Goal: Task Accomplishment & Management: Manage account settings

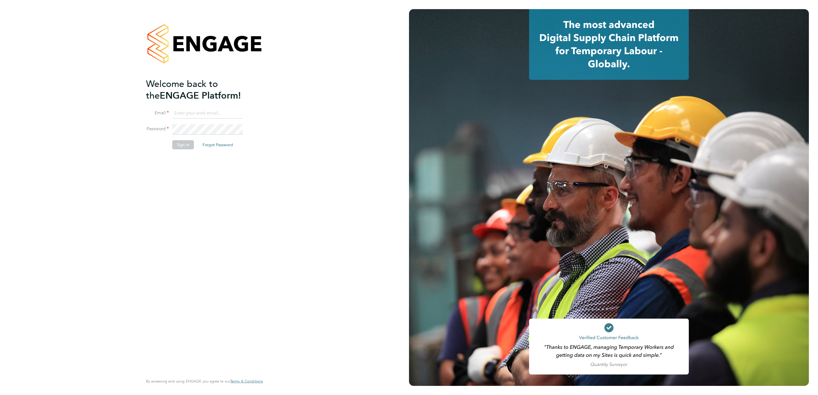
type input "ryan.mcdermott@ngbailey.co.uk"
click at [324, 241] on div "Welcome back to the ENGAGE Platform! Email ryan.mcdermott@ngbailey.co.uk Passwo…" at bounding box center [204, 197] width 409 height 395
click at [182, 144] on button "Sign In" at bounding box center [183, 144] width 22 height 9
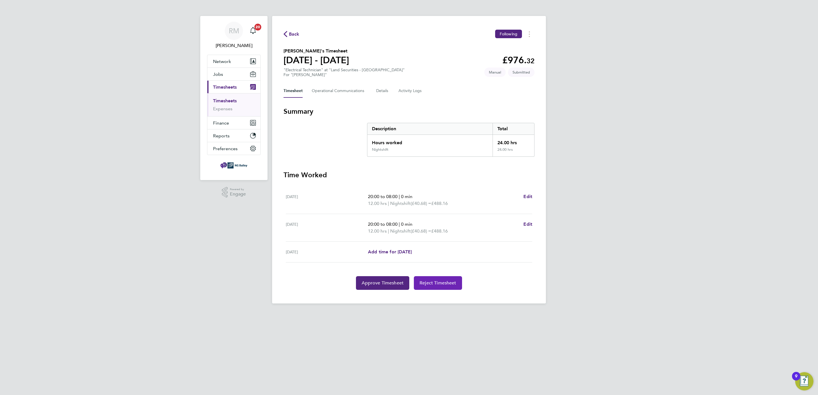
click at [425, 281] on span "Reject Timesheet" at bounding box center [438, 283] width 37 height 6
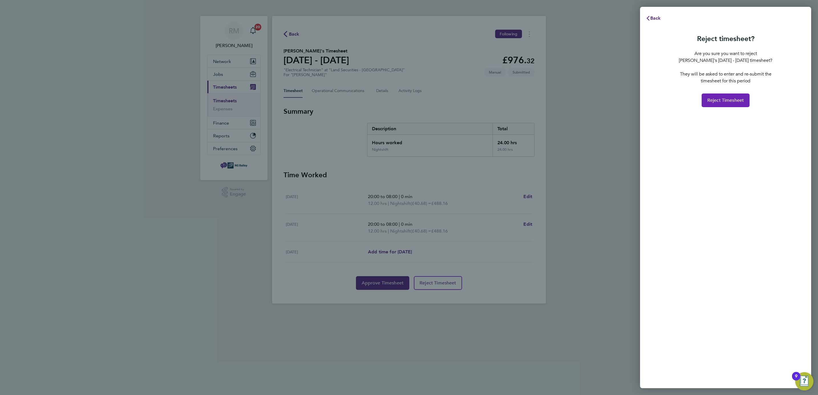
click at [724, 100] on span "Reject Timesheet" at bounding box center [726, 101] width 37 height 6
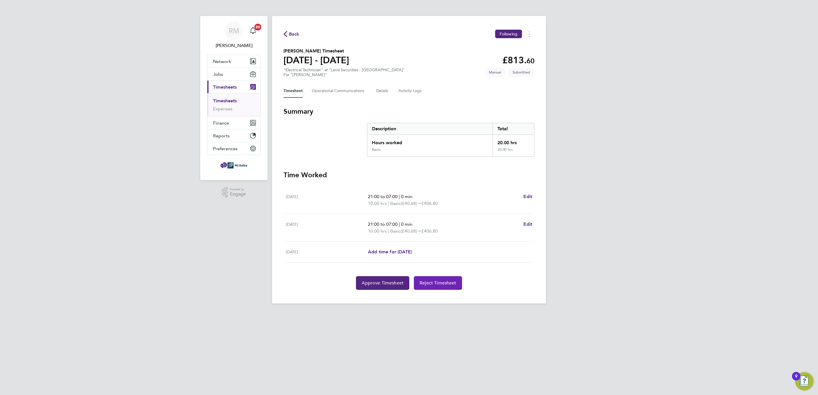
click at [434, 283] on span "Reject Timesheet" at bounding box center [438, 283] width 37 height 6
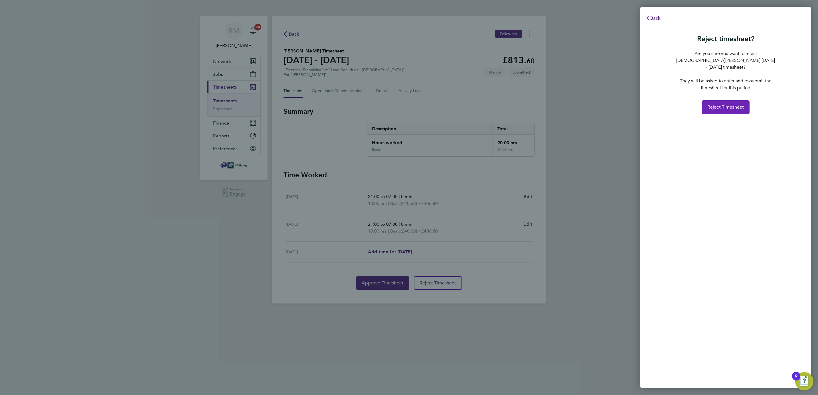
click at [718, 104] on span "Reject Timesheet" at bounding box center [726, 107] width 37 height 6
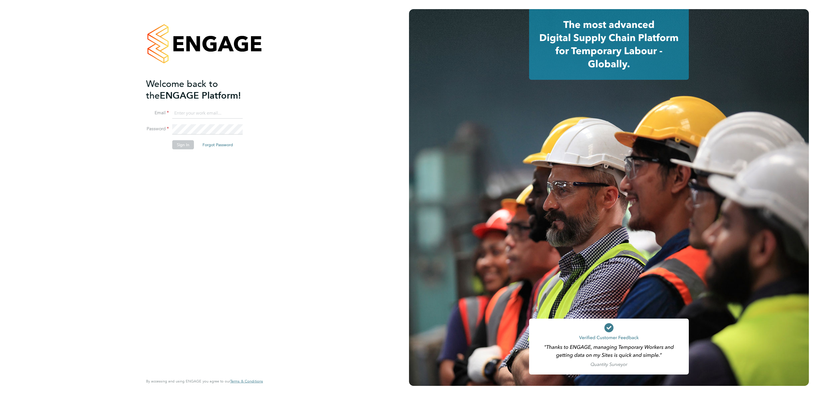
type input "ryan.mcdermott@ngbailey.co.uk"
click at [187, 208] on div "Welcome back to the ENGAGE Platform! Email ryan.mcdermott@ngbailey.co.uk Passwo…" at bounding box center [201, 226] width 111 height 296
click at [177, 143] on button "Sign In" at bounding box center [183, 144] width 22 height 9
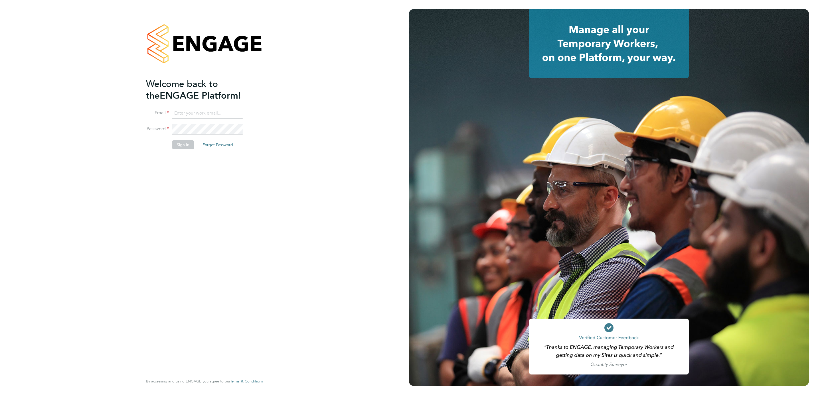
type input "ryan.mcdermott@ngbailey.co.uk"
click at [206, 232] on div "Welcome back to the ENGAGE Platform! Email ryan.mcdermott@ngbailey.co.uk Passwo…" at bounding box center [201, 226] width 111 height 296
click at [182, 144] on button "Sign In" at bounding box center [183, 144] width 22 height 9
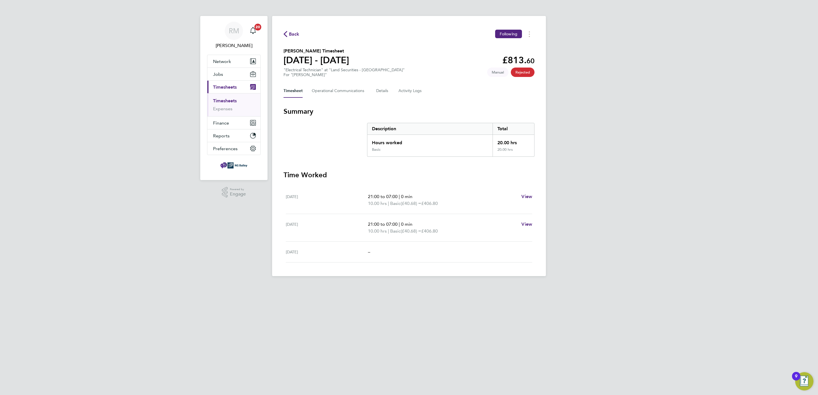
click at [221, 279] on div "RM Ryan McDermott Notifications 20 Applications: Network Businesses Sites Worke…" at bounding box center [409, 143] width 818 height 286
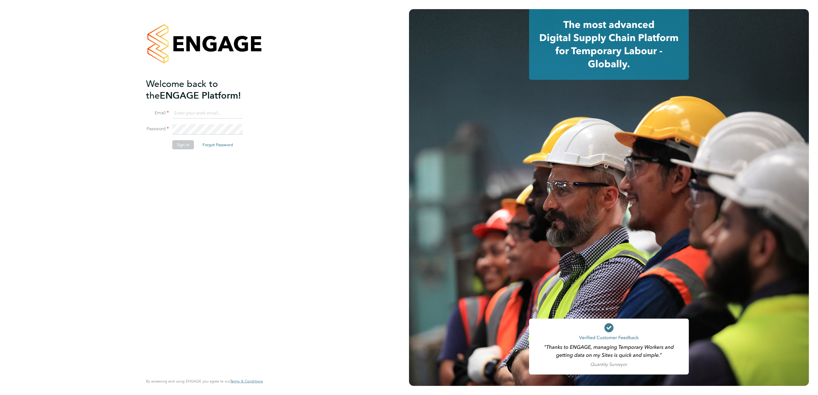
type input "ryan.mcdermott@ngbailey.co.uk"
click at [291, 220] on div "Welcome back to the ENGAGE Platform! Email ryan.mcdermott@ngbailey.co.uk Passwo…" at bounding box center [204, 197] width 409 height 395
click at [184, 143] on button "Sign In" at bounding box center [183, 144] width 22 height 9
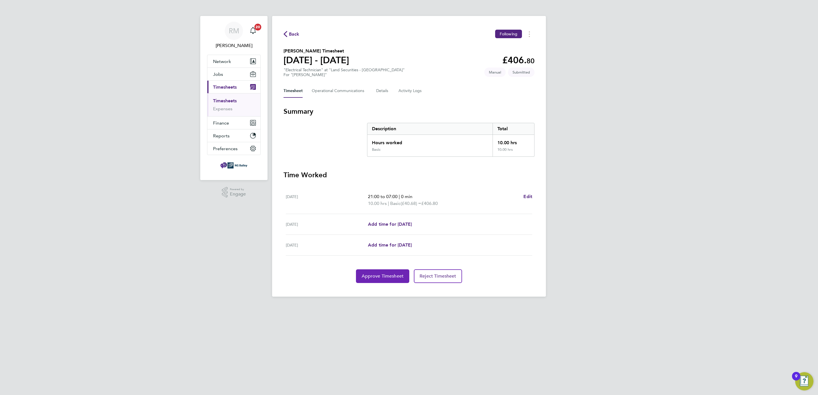
click at [378, 275] on span "Approve Timesheet" at bounding box center [383, 277] width 42 height 6
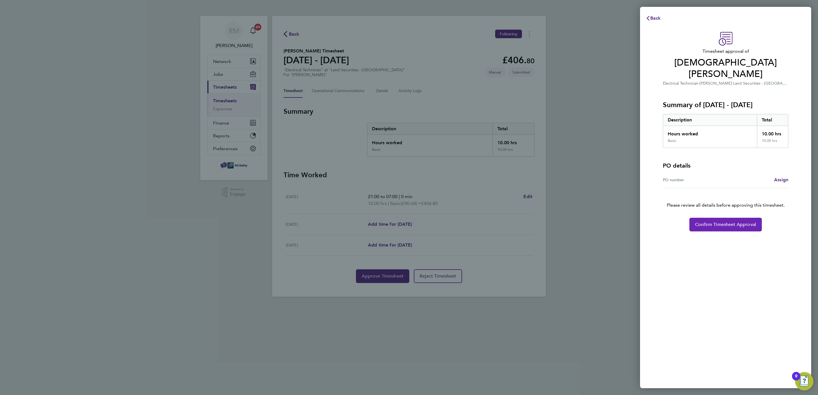
click at [728, 222] on span "Confirm Timesheet Approval" at bounding box center [725, 225] width 61 height 6
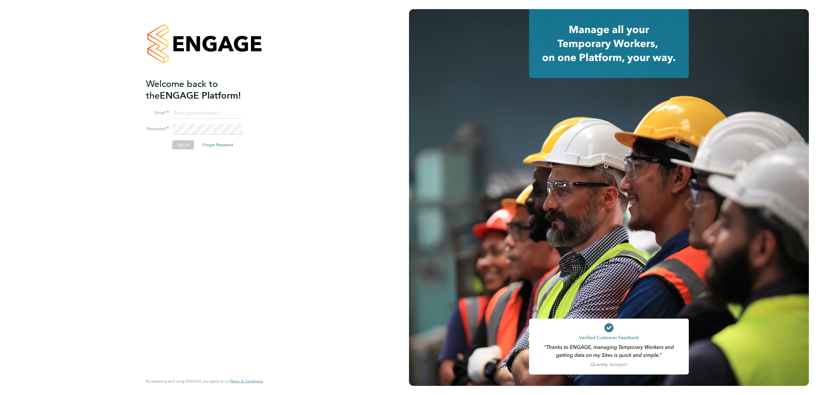
type input "[PERSON_NAME][EMAIL_ADDRESS][PERSON_NAME][DOMAIN_NAME]"
click at [200, 247] on div "Welcome back to the ENGAGE Platform! Email ryan.mcdermott@ngbailey.co.uk Passwo…" at bounding box center [201, 226] width 111 height 296
click at [182, 144] on button "Sign In" at bounding box center [183, 144] width 22 height 9
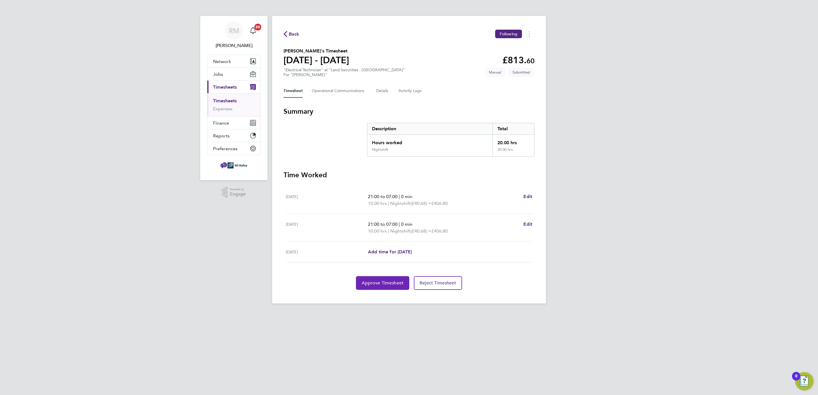
click at [382, 281] on span "Approve Timesheet" at bounding box center [383, 283] width 42 height 6
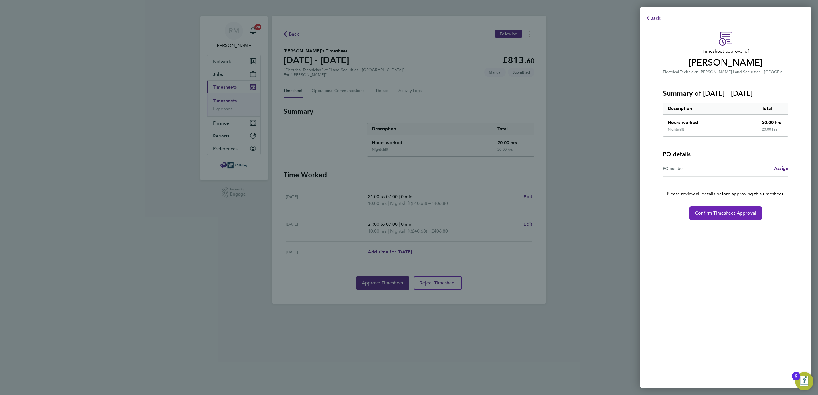
click at [713, 213] on span "Confirm Timesheet Approval" at bounding box center [725, 214] width 61 height 6
